Goal: Information Seeking & Learning: Learn about a topic

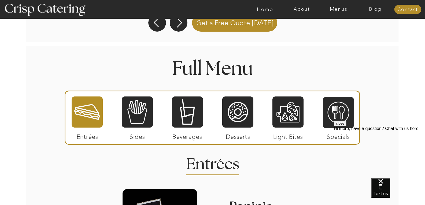
scroll to position [497, 0]
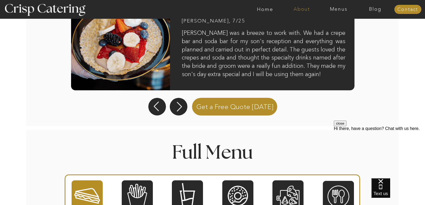
click at [302, 9] on nav "About" at bounding box center [301, 9] width 37 height 5
click at [339, 8] on nav "Menus" at bounding box center [338, 9] width 37 height 5
click at [326, 25] on nav "Summer (Mar-Aug)" at bounding box center [340, 24] width 48 height 5
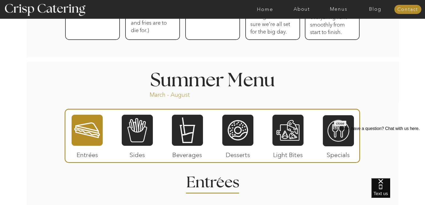
scroll to position [402, 0]
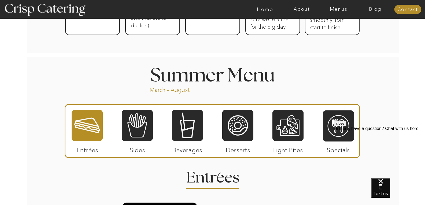
click at [346, 126] on button "close" at bounding box center [340, 124] width 13 height 6
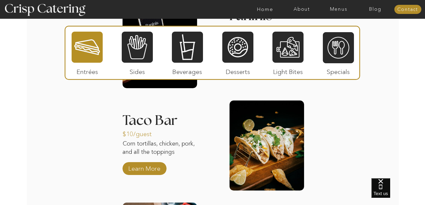
scroll to position [563, 0]
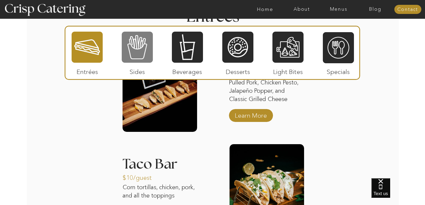
click at [143, 54] on div at bounding box center [137, 47] width 31 height 32
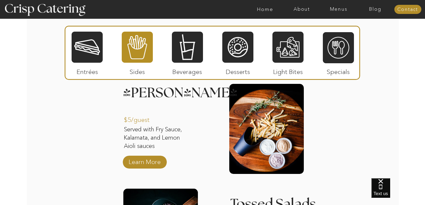
scroll to position [509, 0]
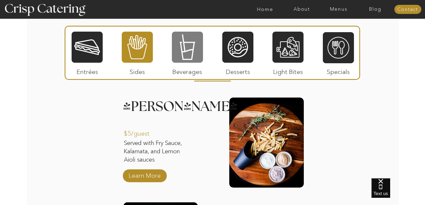
click at [180, 52] on div at bounding box center [187, 47] width 31 height 32
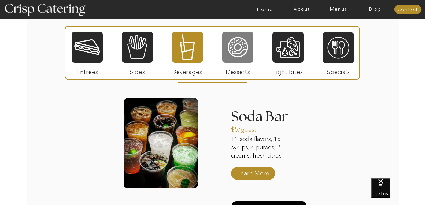
click at [243, 48] on div at bounding box center [237, 47] width 31 height 32
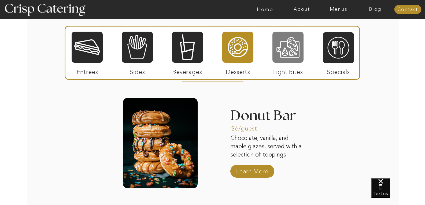
click at [293, 57] on div at bounding box center [287, 47] width 31 height 32
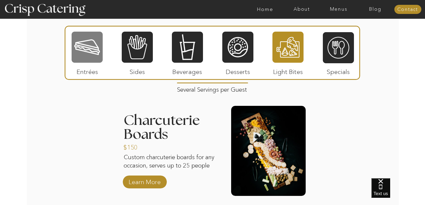
click at [80, 44] on div at bounding box center [87, 47] width 31 height 32
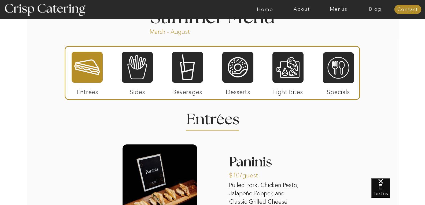
scroll to position [456, 0]
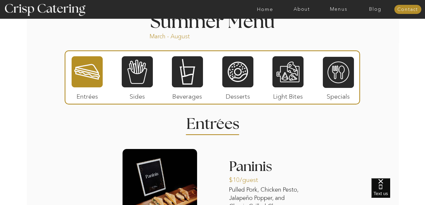
click at [147, 77] on div at bounding box center [137, 72] width 31 height 32
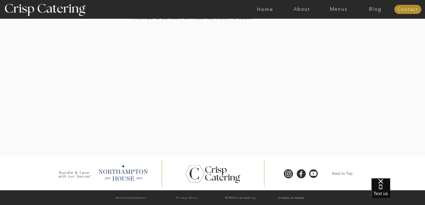
scroll to position [1130, 0]
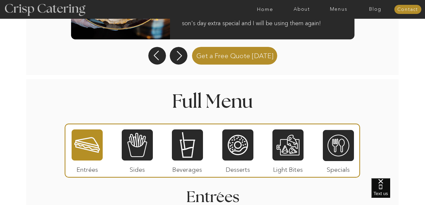
scroll to position [605, 0]
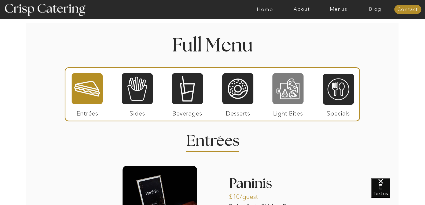
click at [294, 96] on div at bounding box center [287, 89] width 31 height 32
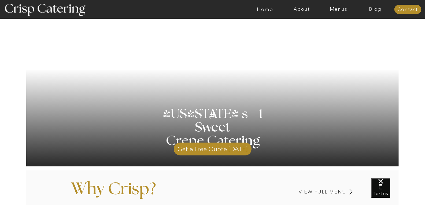
scroll to position [0, 0]
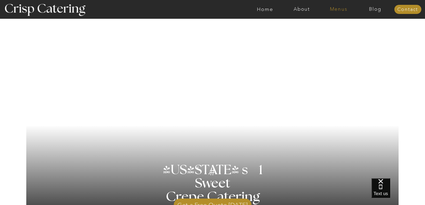
click at [337, 9] on nav "Menus" at bounding box center [338, 9] width 37 height 5
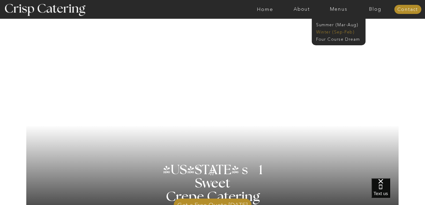
click at [325, 31] on nav "Winter (Sep-Feb)" at bounding box center [338, 31] width 44 height 5
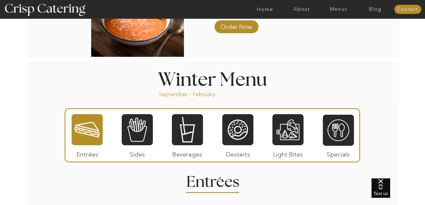
scroll to position [456, 0]
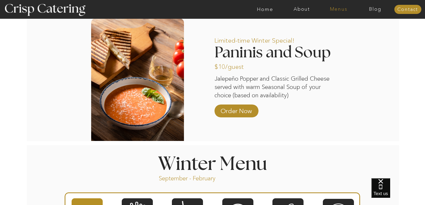
click at [332, 7] on nav "Menus" at bounding box center [338, 9] width 37 height 5
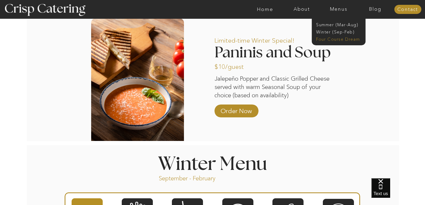
click at [331, 39] on nav "Four Course Dream" at bounding box center [340, 38] width 48 height 5
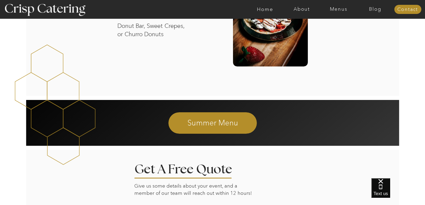
scroll to position [884, 0]
